Goal: Task Accomplishment & Management: Use online tool/utility

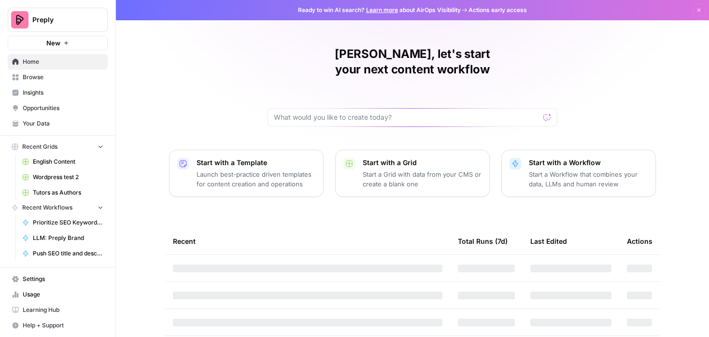
click at [55, 176] on span "Wordpress test 2" at bounding box center [68, 177] width 71 height 9
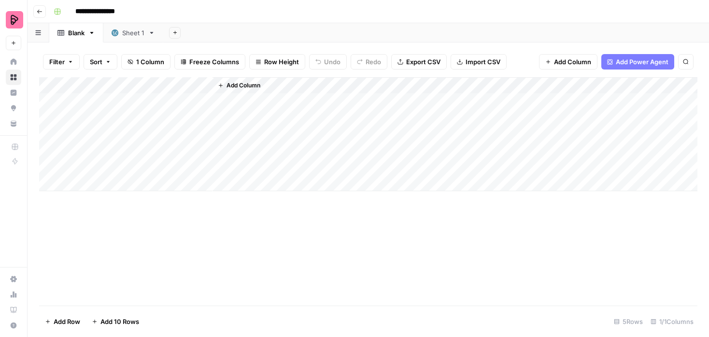
click at [36, 12] on button "Go back" at bounding box center [39, 11] width 13 height 13
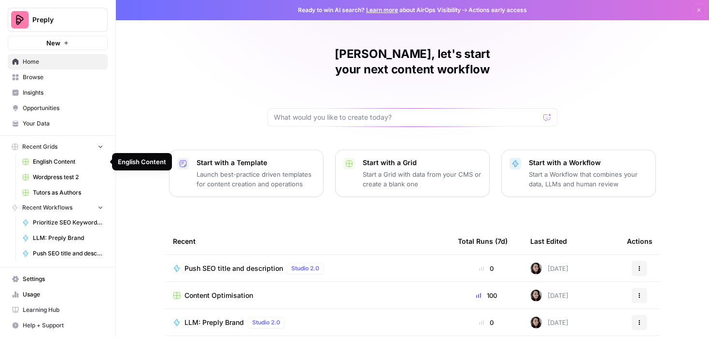
click at [51, 194] on span "Tutors as Authors" at bounding box center [68, 192] width 71 height 9
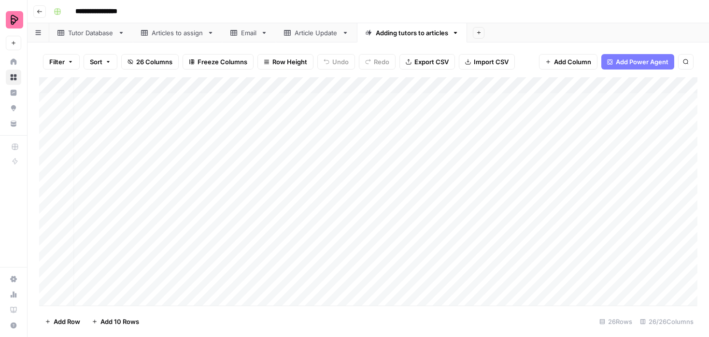
scroll to position [0, 0]
click at [162, 98] on div "Add Column" at bounding box center [368, 191] width 659 height 229
click at [228, 117] on div "Add Column" at bounding box center [368, 191] width 659 height 229
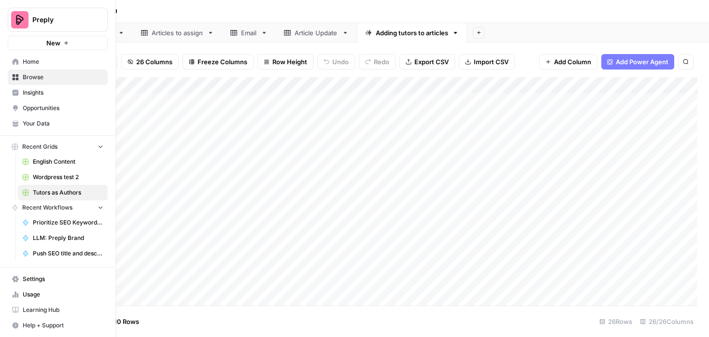
click at [16, 77] on icon at bounding box center [15, 77] width 7 height 7
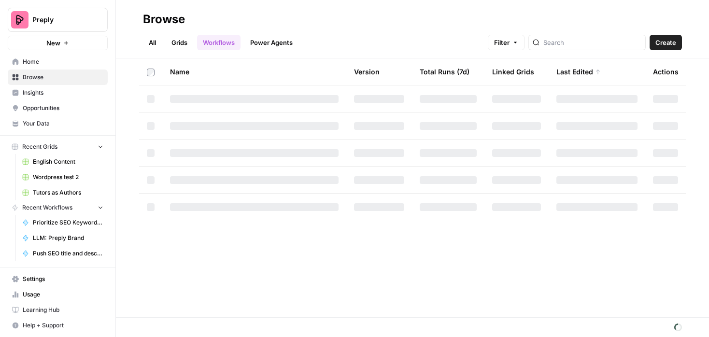
click at [49, 177] on span "Wordpress test 2" at bounding box center [68, 177] width 71 height 9
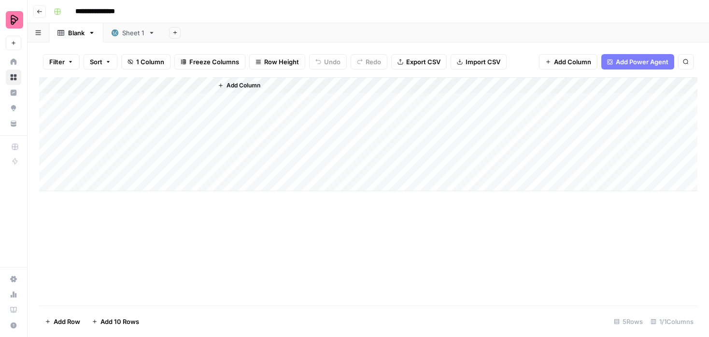
click at [119, 32] on div "Sheet 1" at bounding box center [128, 33] width 33 height 10
click at [175, 33] on icon "button" at bounding box center [175, 32] width 5 height 5
click at [262, 19] on header "**********" at bounding box center [369, 11] width 682 height 23
click at [178, 103] on div "Add Column" at bounding box center [368, 191] width 659 height 229
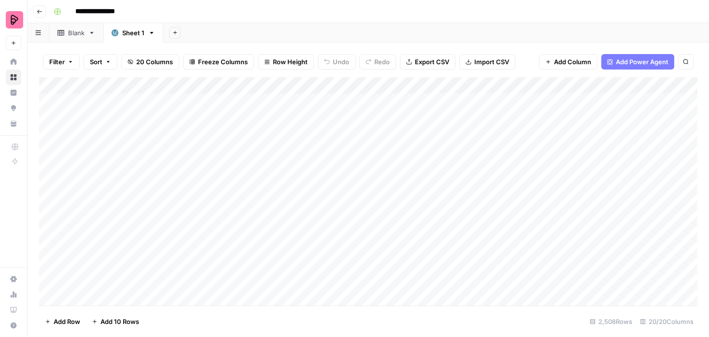
scroll to position [0, 0]
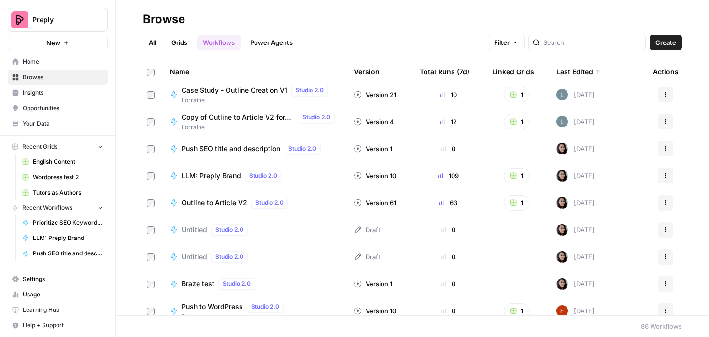
scroll to position [5, 0]
